Goal: Information Seeking & Learning: Learn about a topic

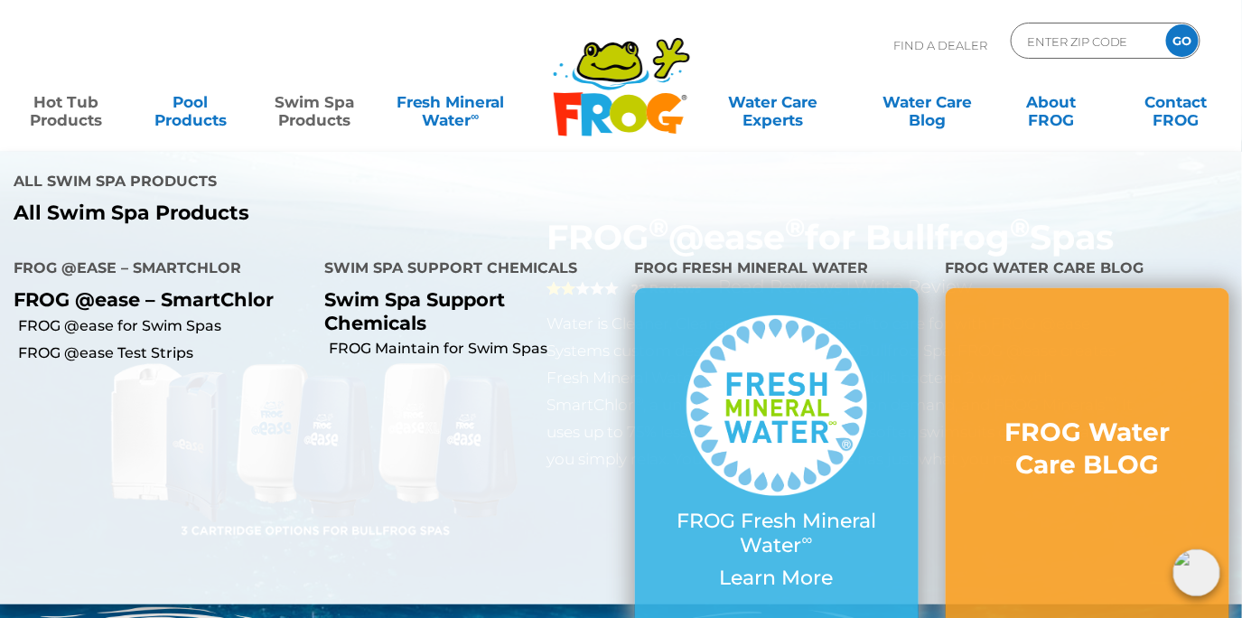
click at [302, 108] on link "Swim Spa Products" at bounding box center [315, 102] width 97 height 36
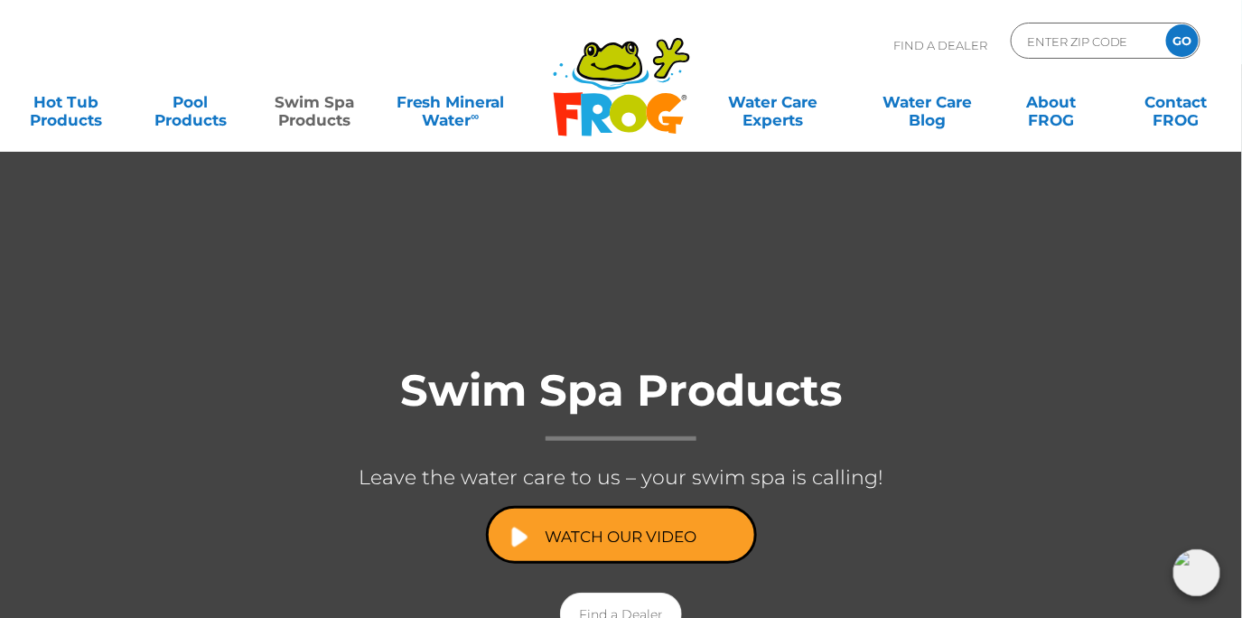
scroll to position [23, 0]
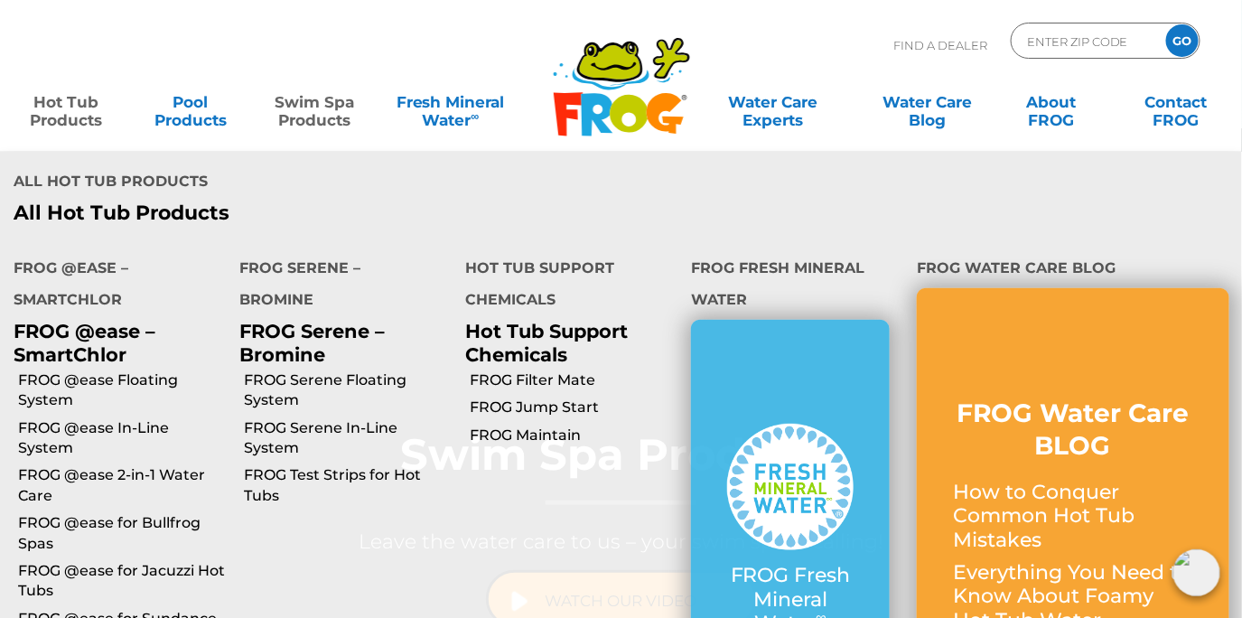
click at [87, 108] on link "Hot Tub Products" at bounding box center [66, 102] width 97 height 36
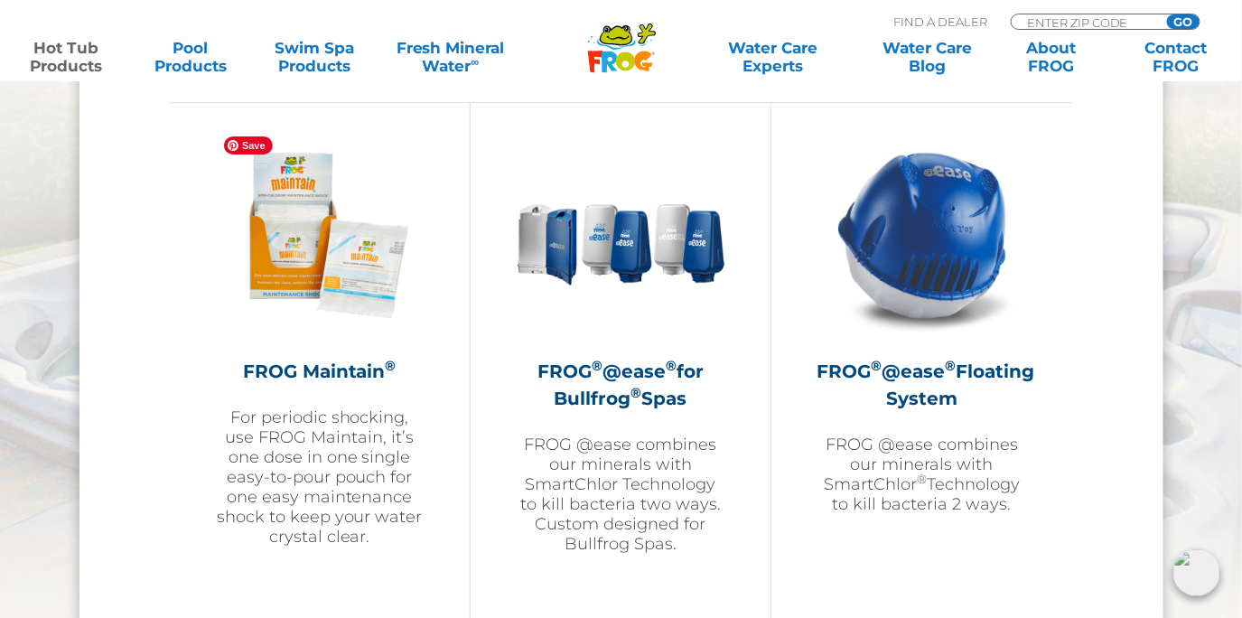
scroll to position [2019, 0]
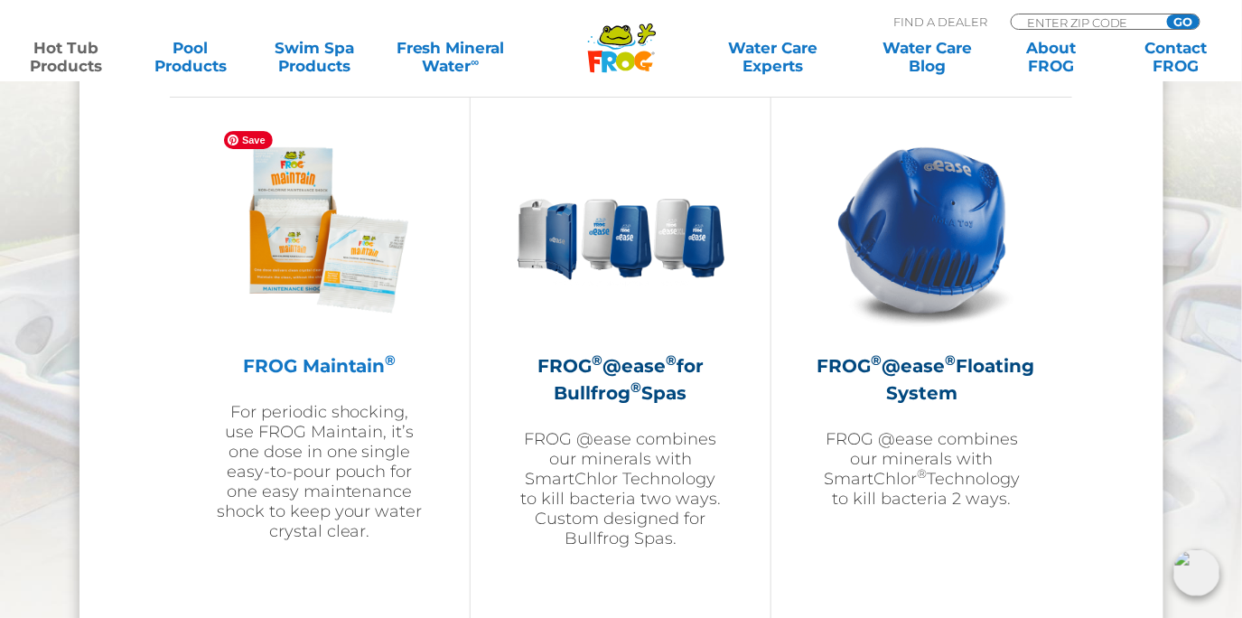
click at [359, 268] on img at bounding box center [320, 230] width 210 height 210
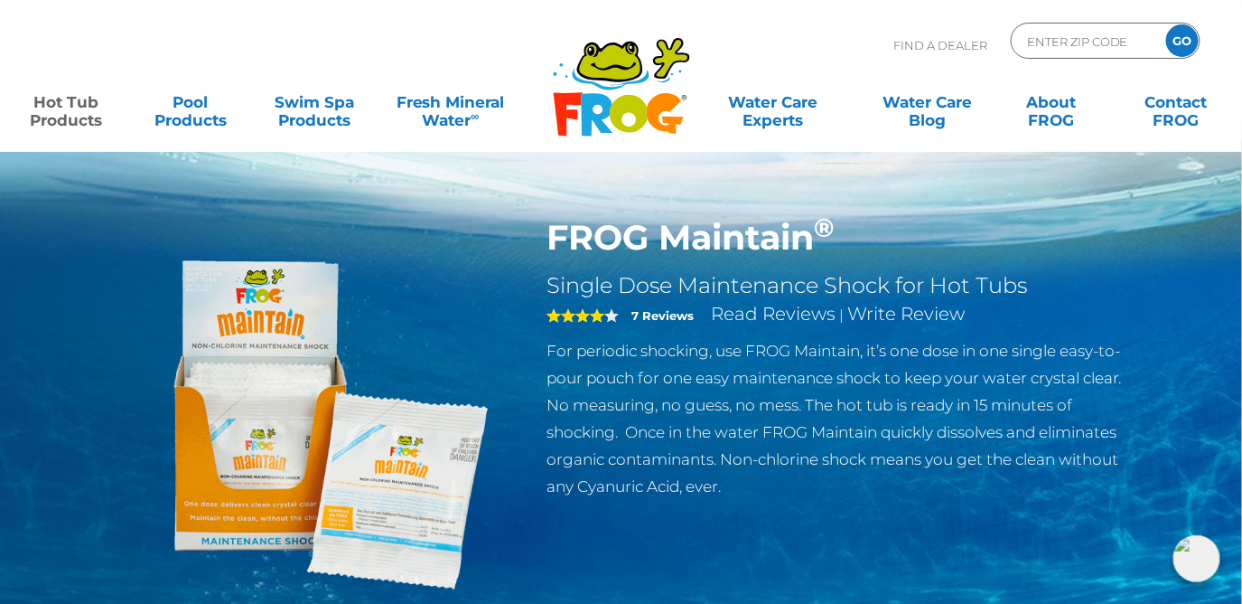
click at [70, 110] on link "Hot Tub Products" at bounding box center [66, 102] width 97 height 36
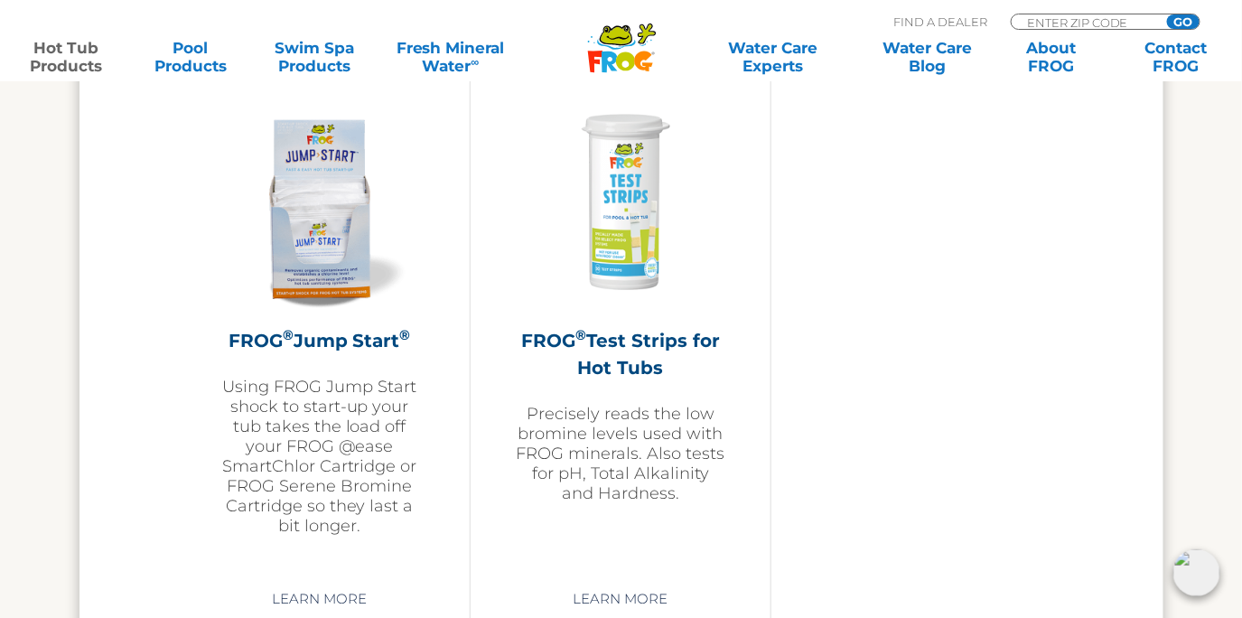
scroll to position [4420, 0]
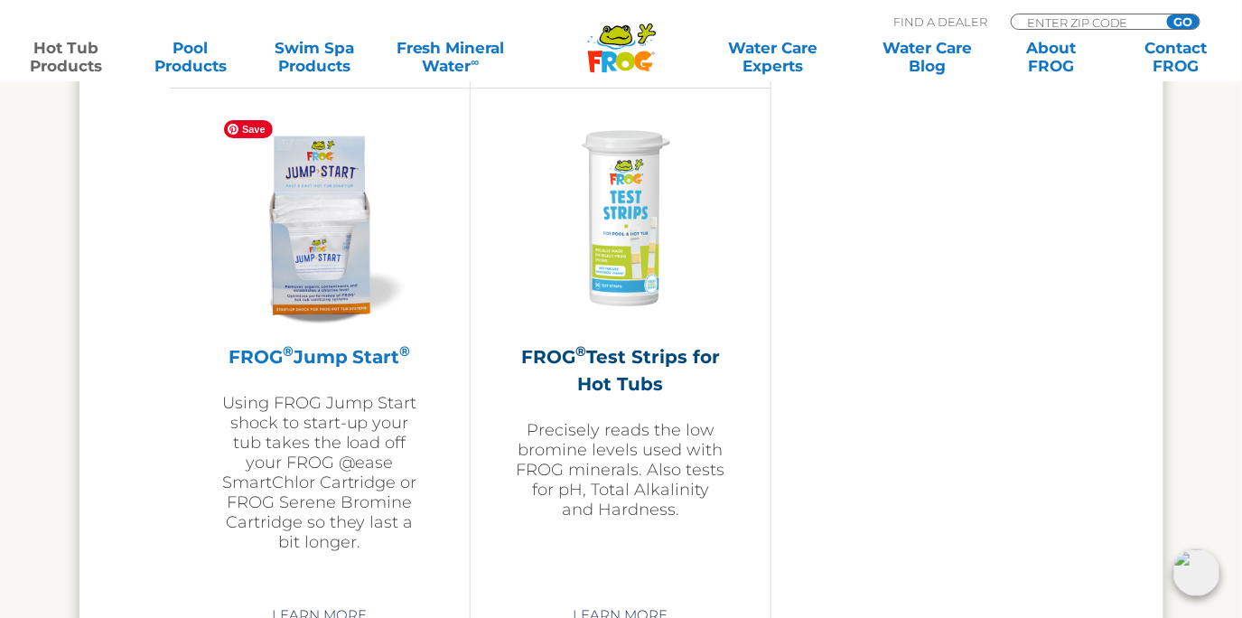
click at [314, 268] on img at bounding box center [320, 221] width 210 height 210
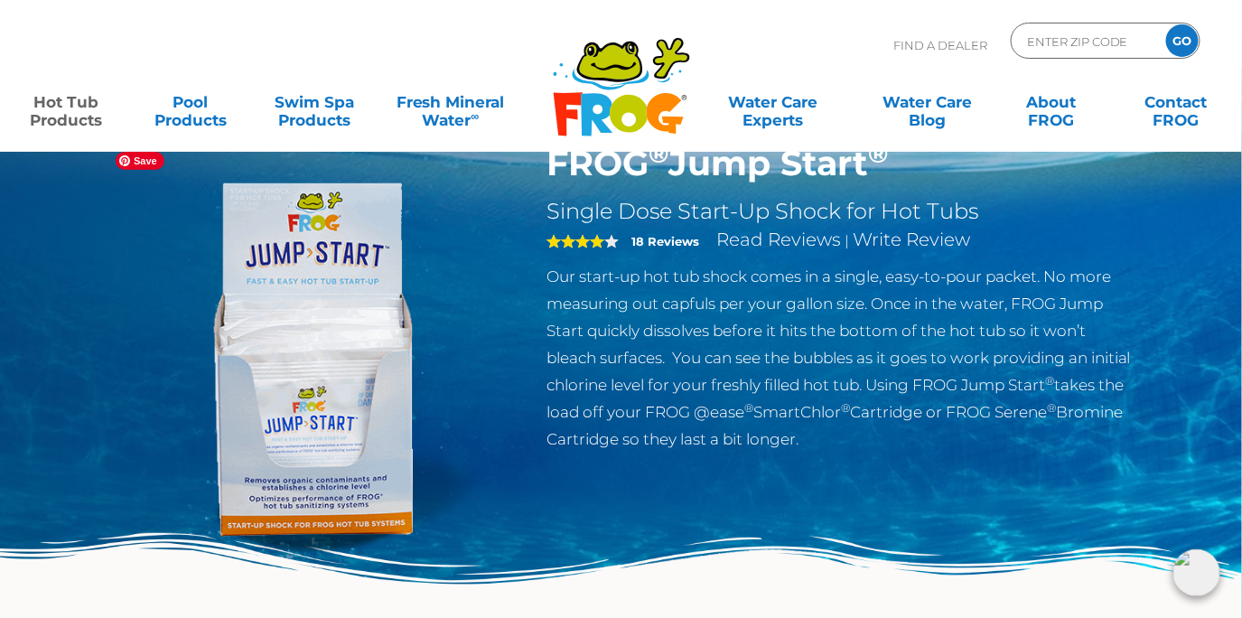
scroll to position [71, 0]
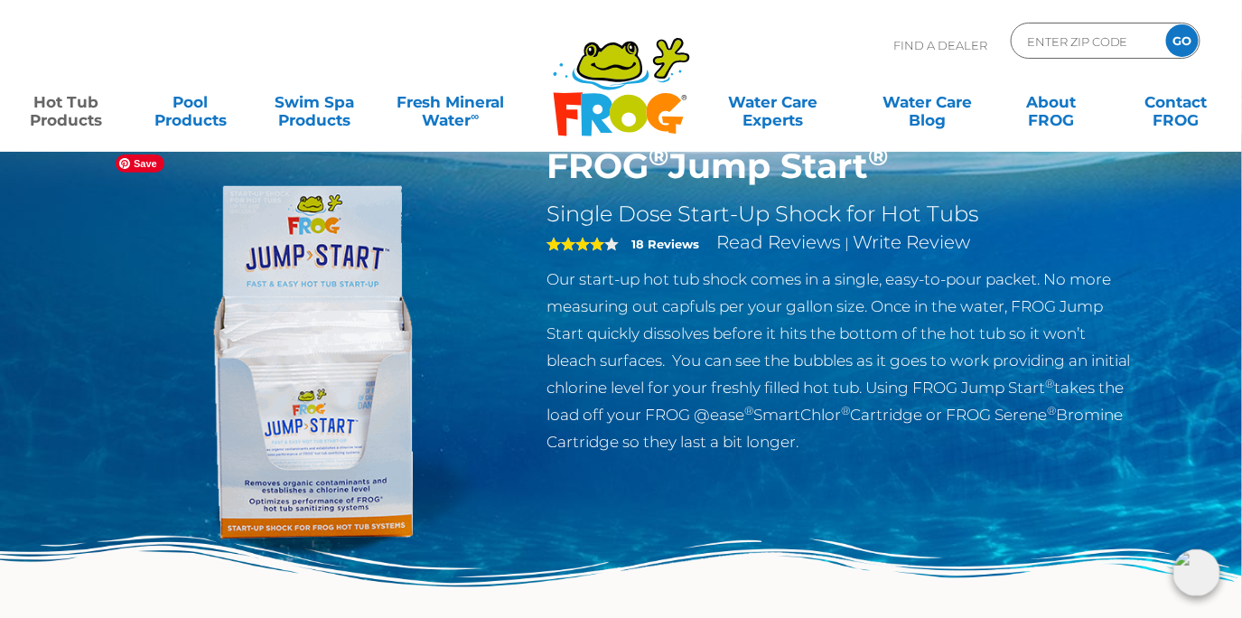
click at [354, 437] on img at bounding box center [314, 352] width 414 height 414
